Goal: Share content

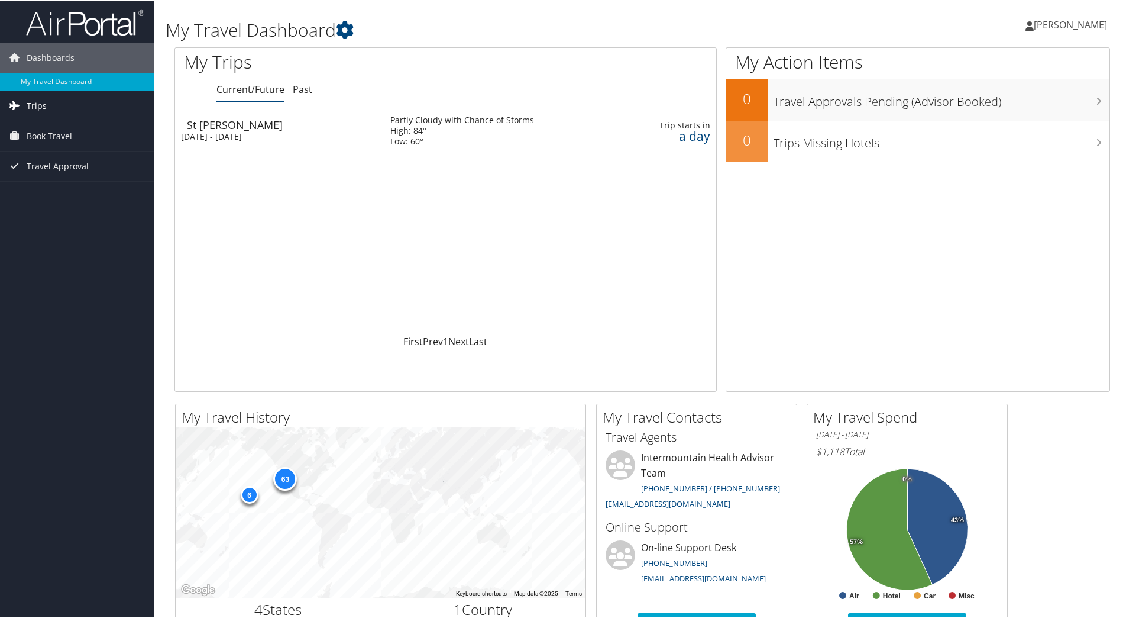
click at [35, 104] on span "Trips" at bounding box center [37, 105] width 20 height 30
click at [72, 129] on link "Current/Future Trips" at bounding box center [77, 129] width 154 height 18
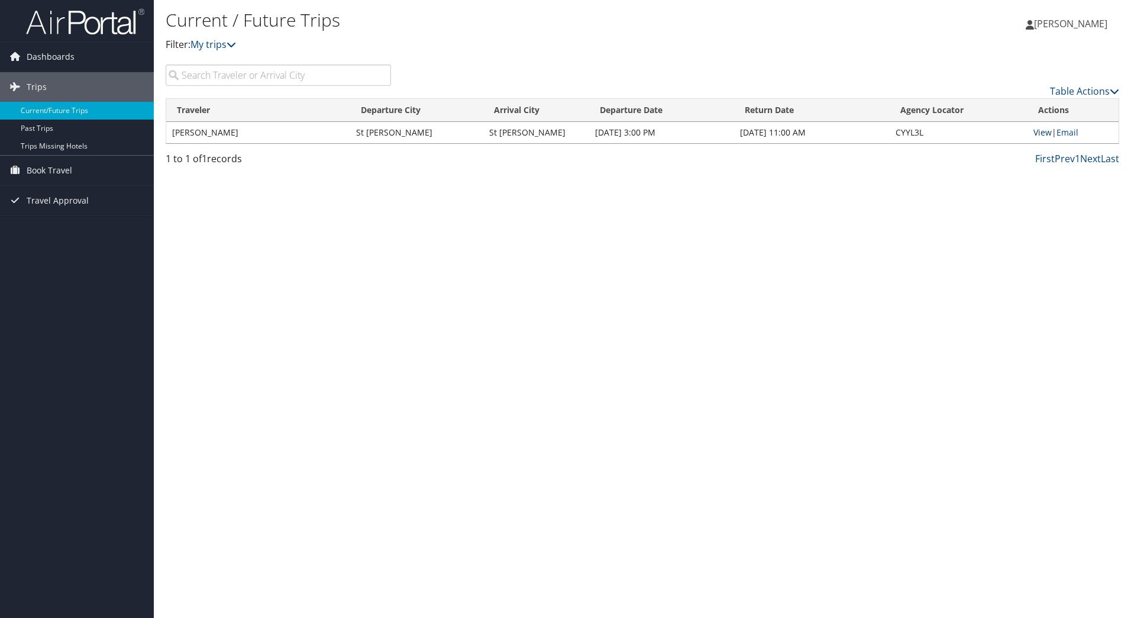
click at [1042, 131] on link "View" at bounding box center [1043, 132] width 18 height 11
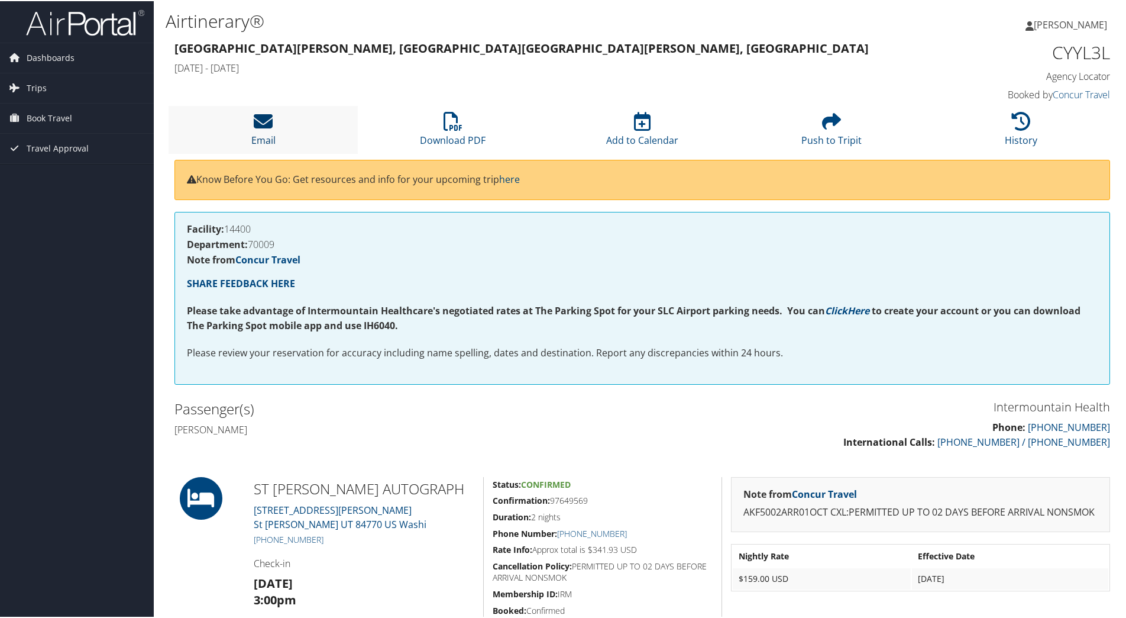
click at [257, 129] on icon at bounding box center [263, 120] width 19 height 19
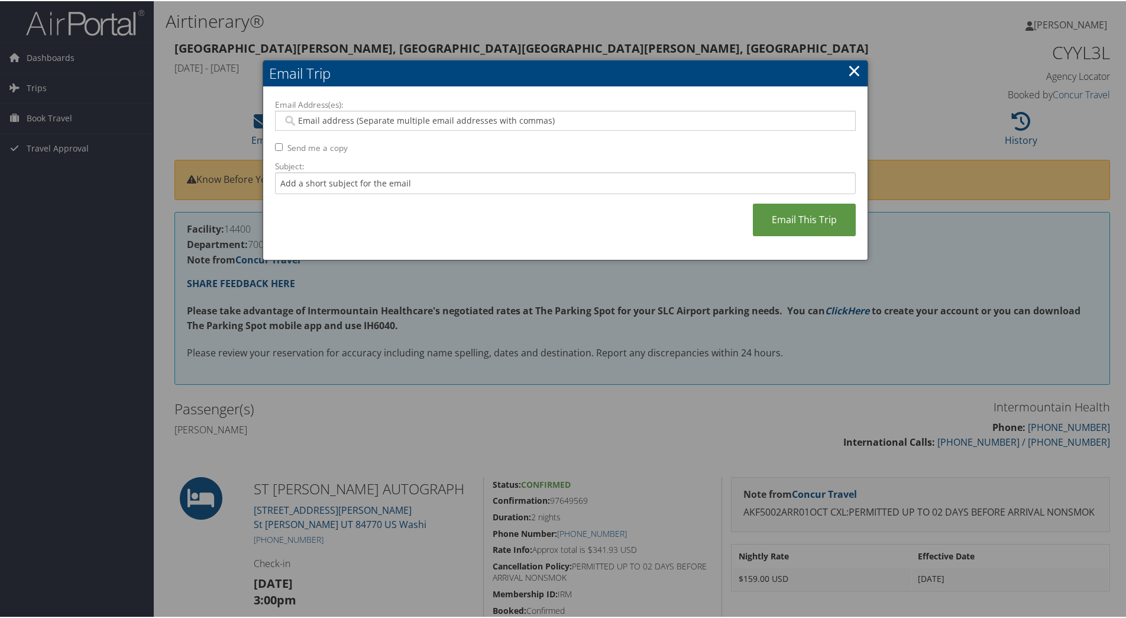
click at [305, 128] on div at bounding box center [565, 119] width 581 height 20
type input "c"
type input "braithwaite_3@msn.com"
click at [312, 188] on input "Subject:" at bounding box center [565, 182] width 581 height 22
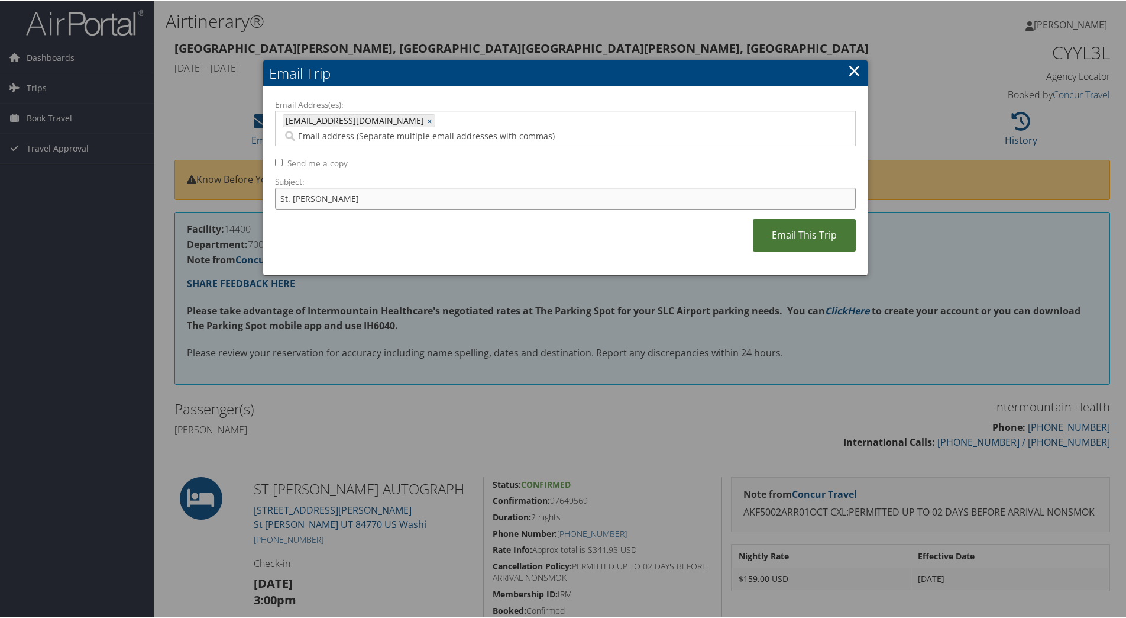
type input "St. George"
click at [771, 218] on link "Email This Trip" at bounding box center [804, 234] width 103 height 33
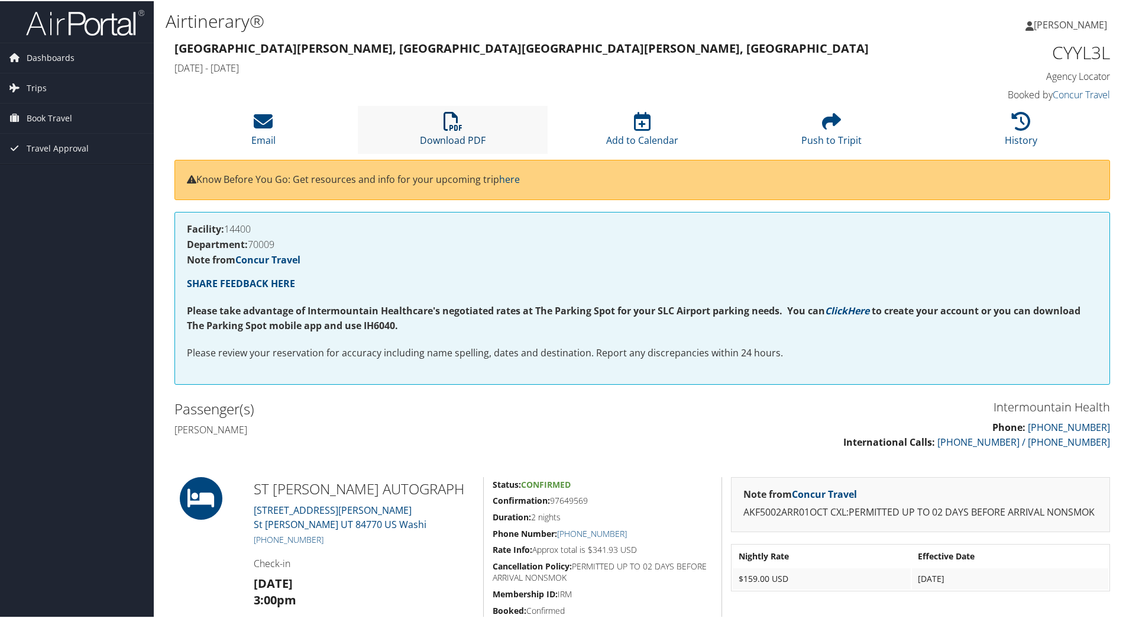
click at [450, 133] on link "Download PDF" at bounding box center [453, 131] width 66 height 28
